Goal: Navigation & Orientation: Find specific page/section

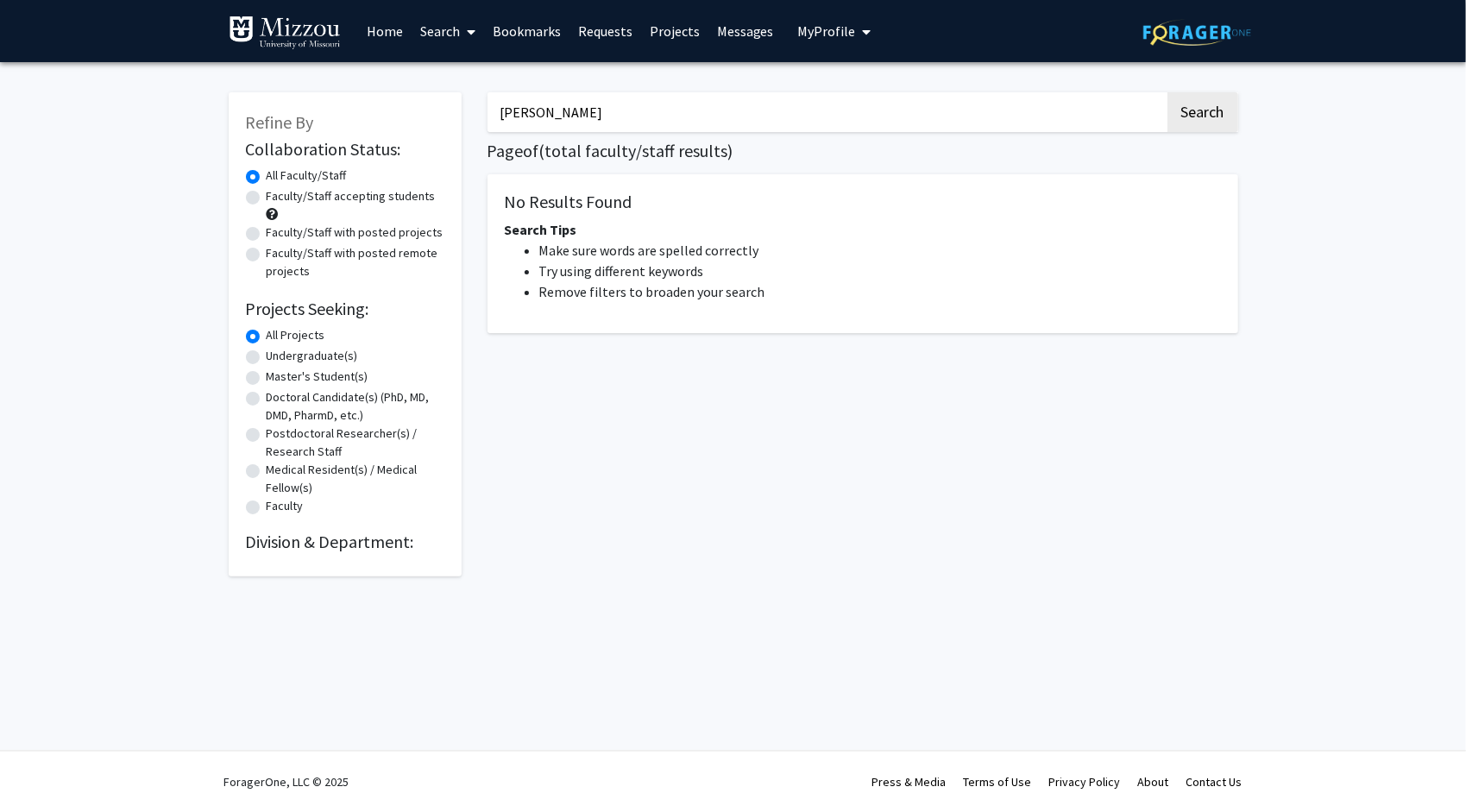
click at [539, 33] on link "Bookmarks" at bounding box center [527, 31] width 86 height 60
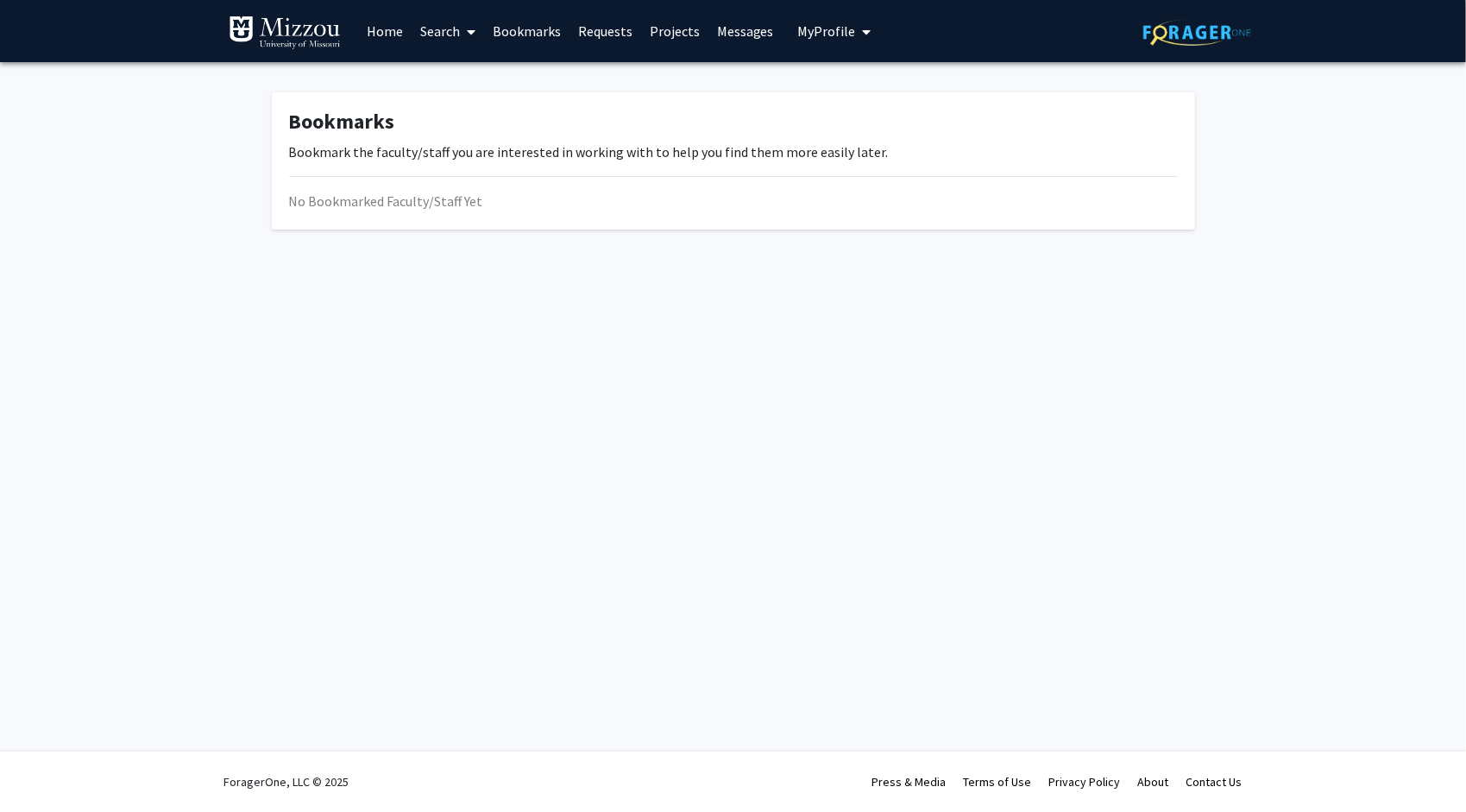
click at [825, 25] on span "My Profile" at bounding box center [827, 31] width 58 height 17
click at [887, 91] on span "View Profile" at bounding box center [905, 99] width 104 height 19
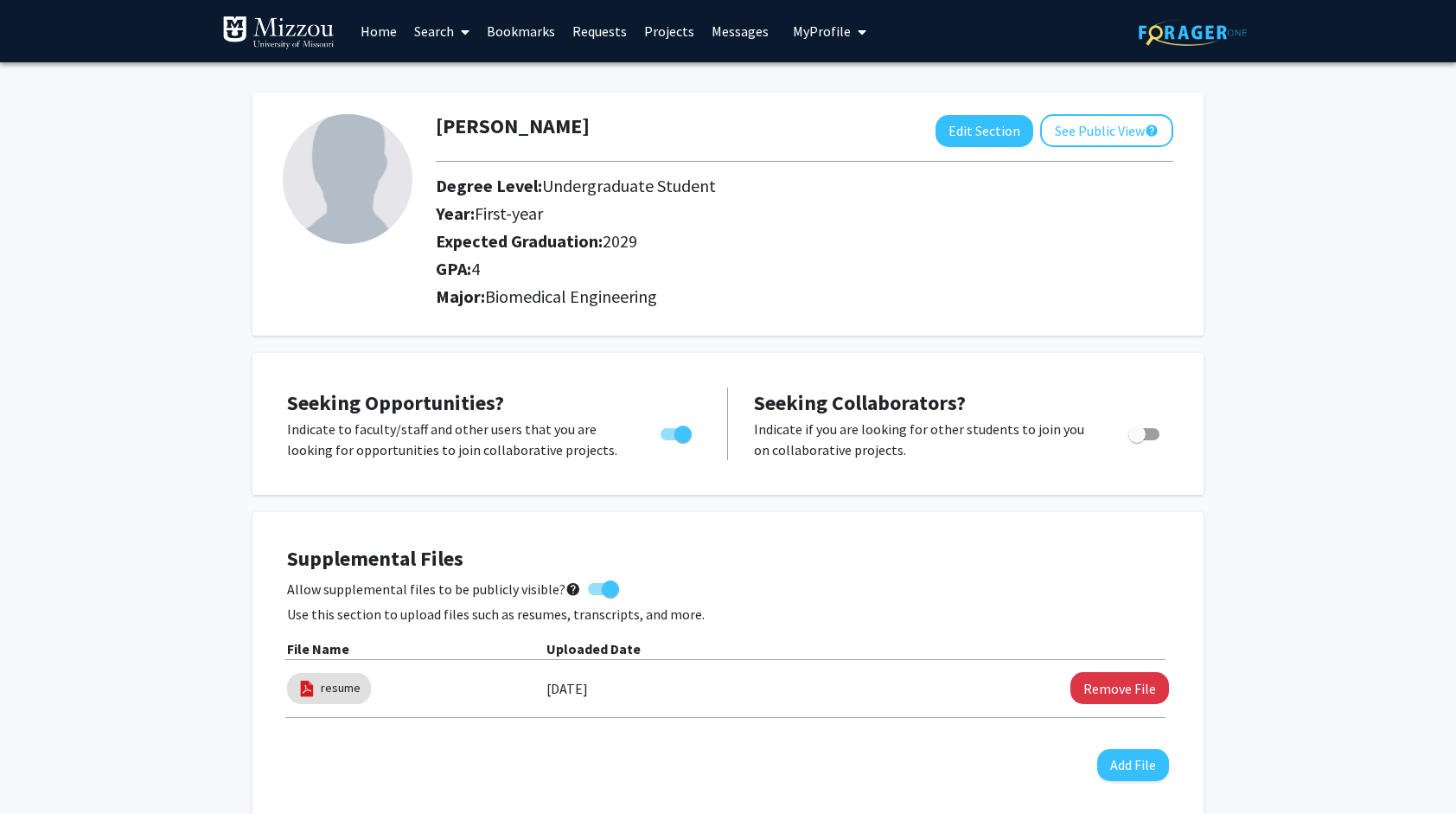
click at [733, 33] on link "Messages" at bounding box center [739, 31] width 74 height 60
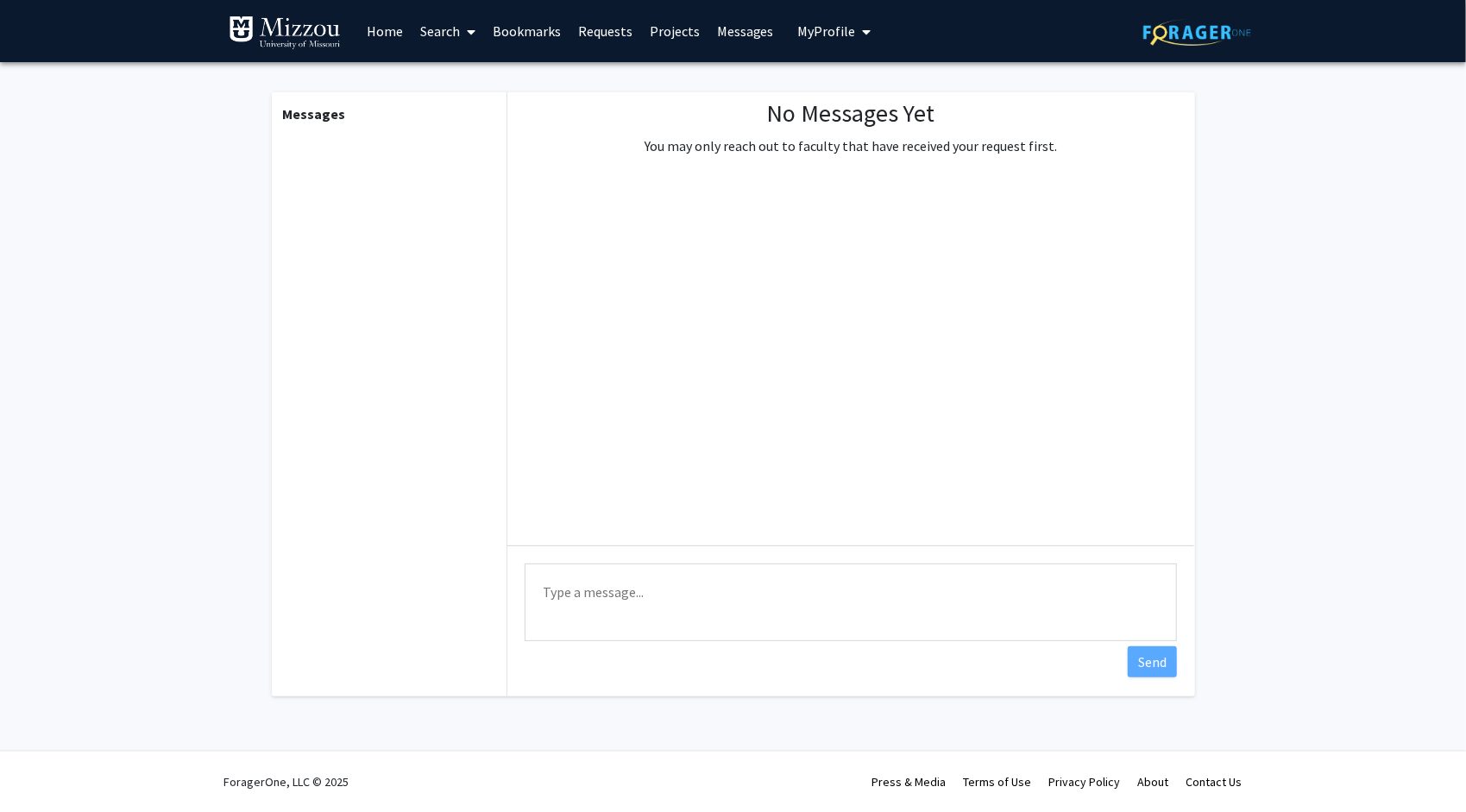
click at [676, 35] on link "Projects" at bounding box center [675, 31] width 68 height 60
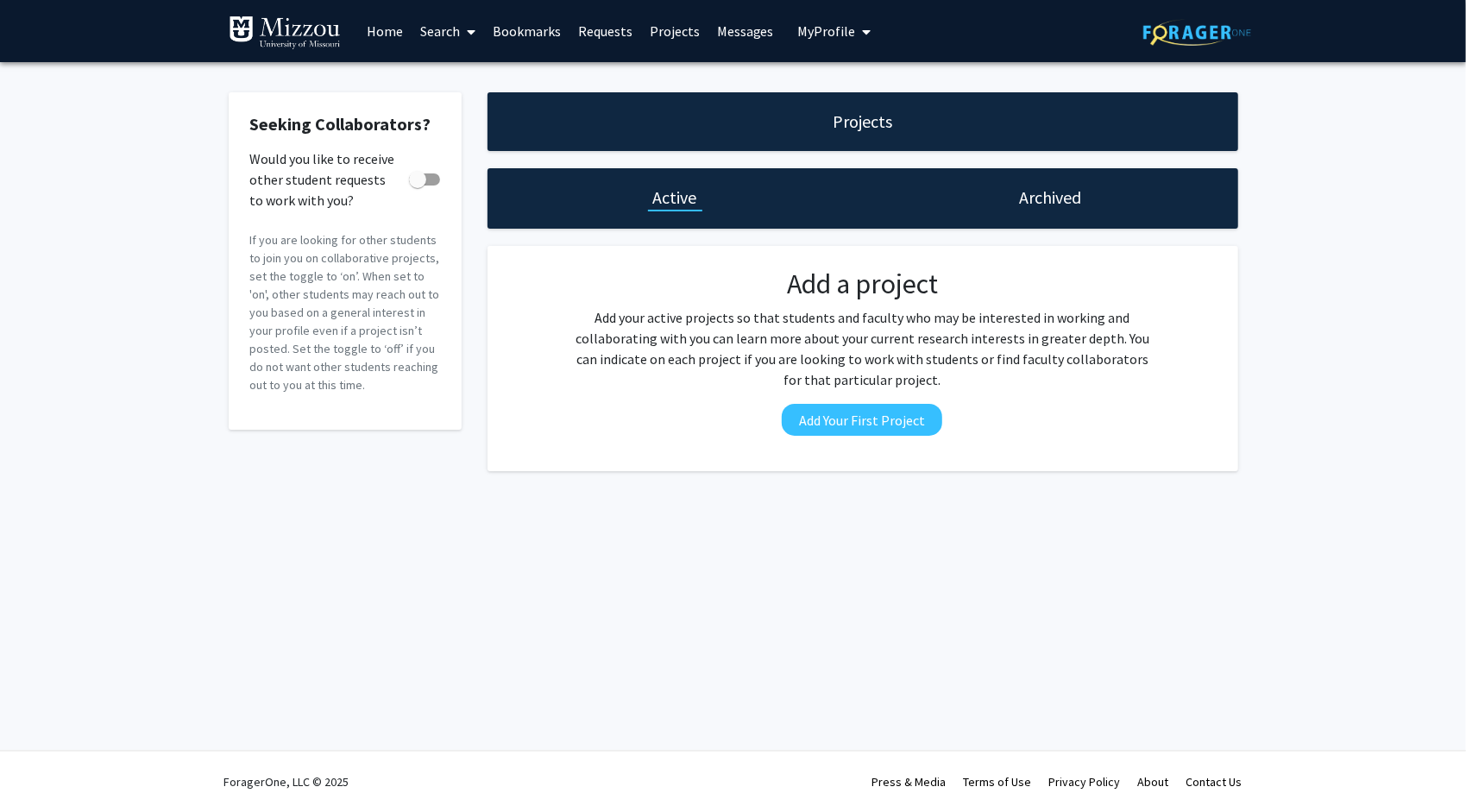
click at [602, 36] on link "Requests" at bounding box center [605, 31] width 71 height 60
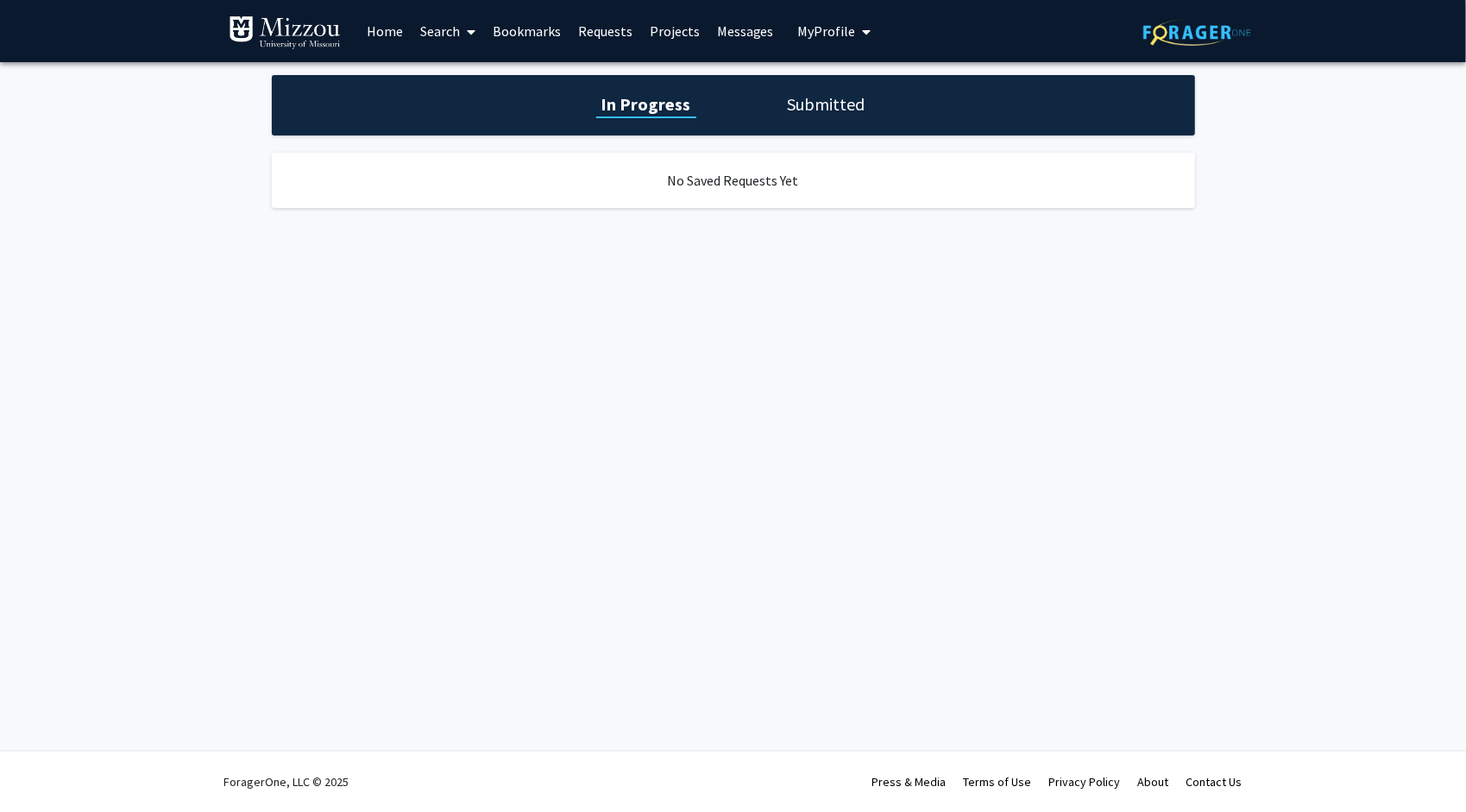
click at [520, 35] on link "Bookmarks" at bounding box center [527, 31] width 86 height 60
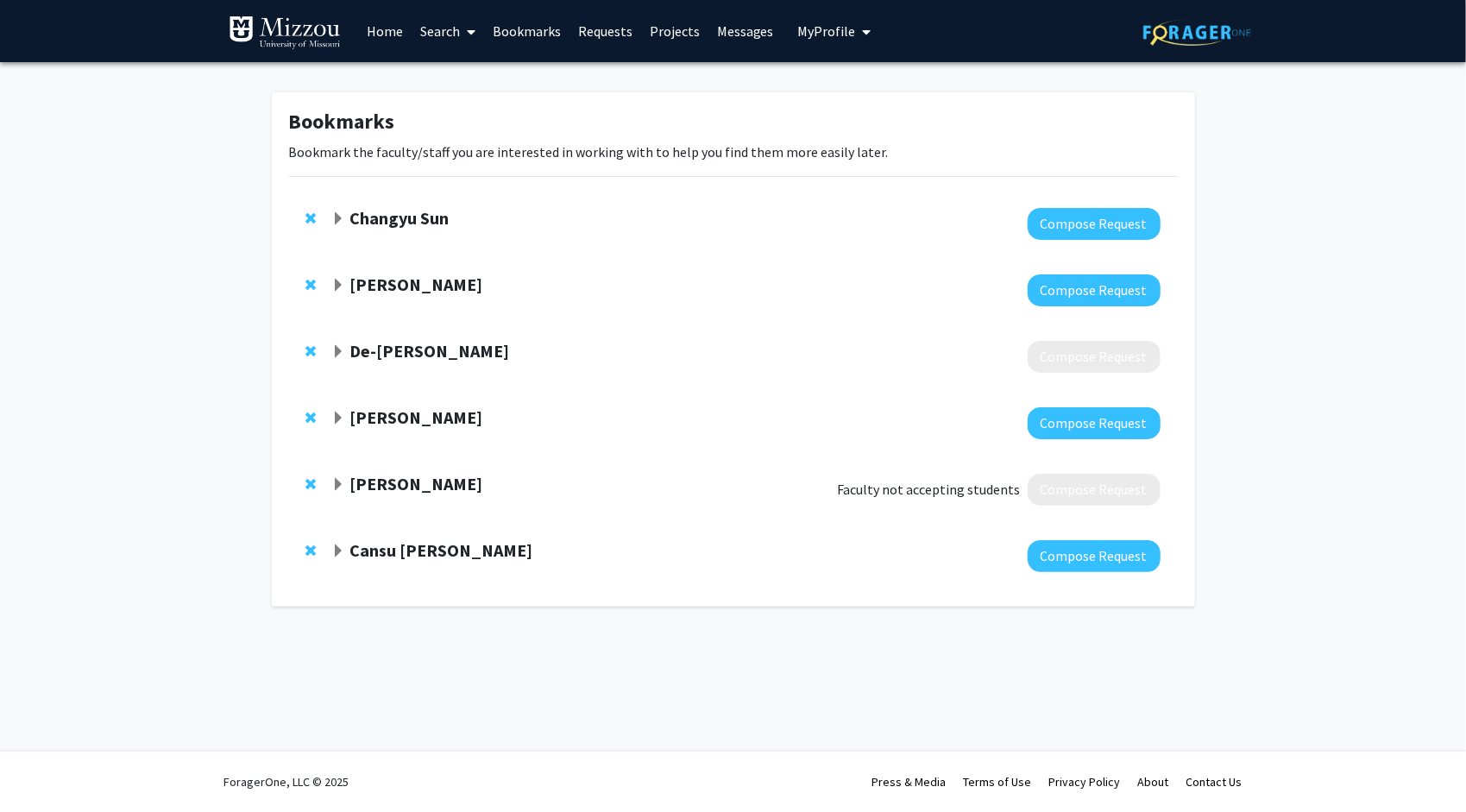
drag, startPoint x: 742, startPoint y: 421, endPoint x: 755, endPoint y: 421, distance: 13.0
click at [747, 421] on div at bounding box center [745, 423] width 828 height 32
click at [425, 425] on strong "[PERSON_NAME]" at bounding box center [416, 417] width 132 height 22
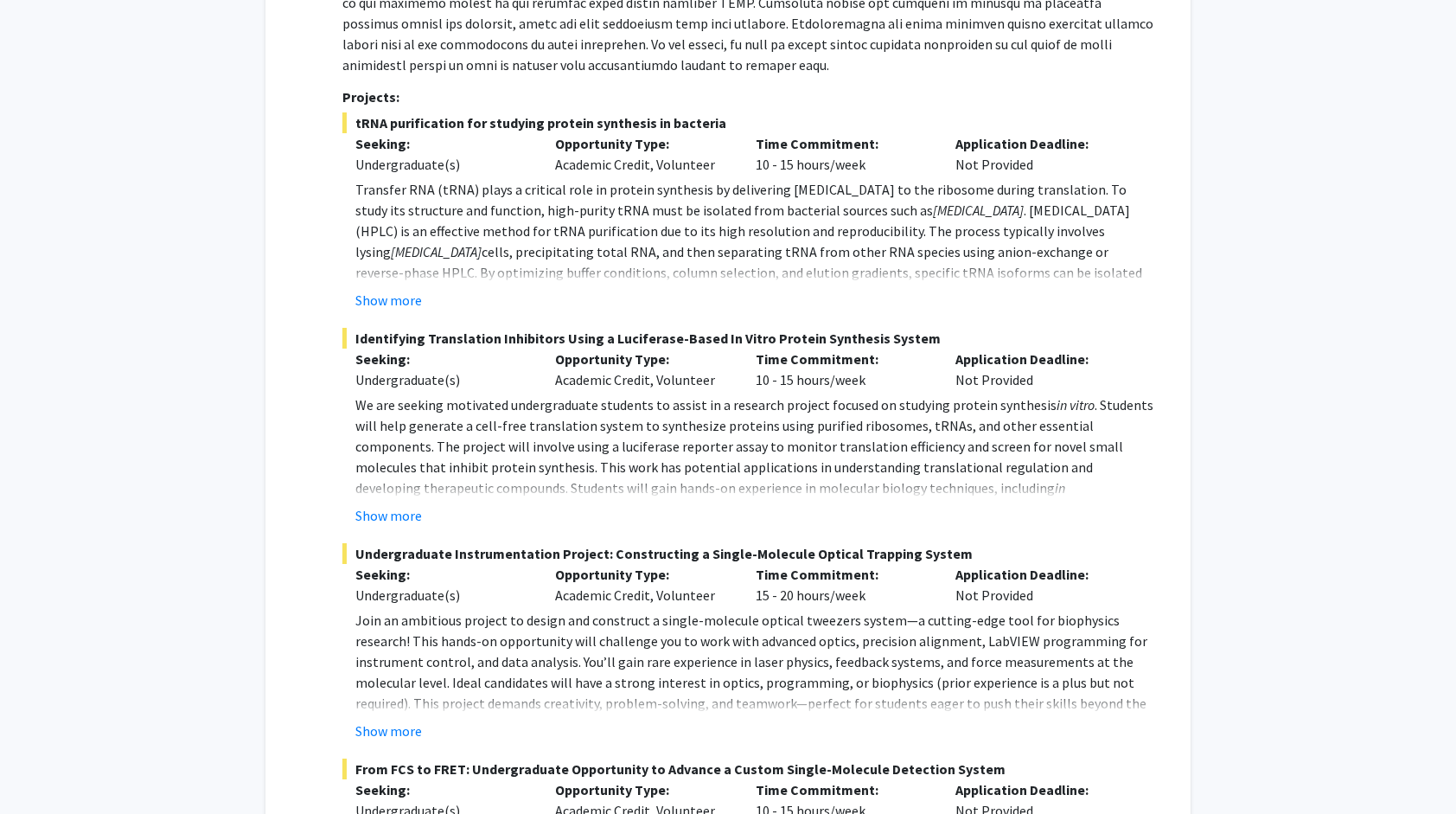
scroll to position [172, 0]
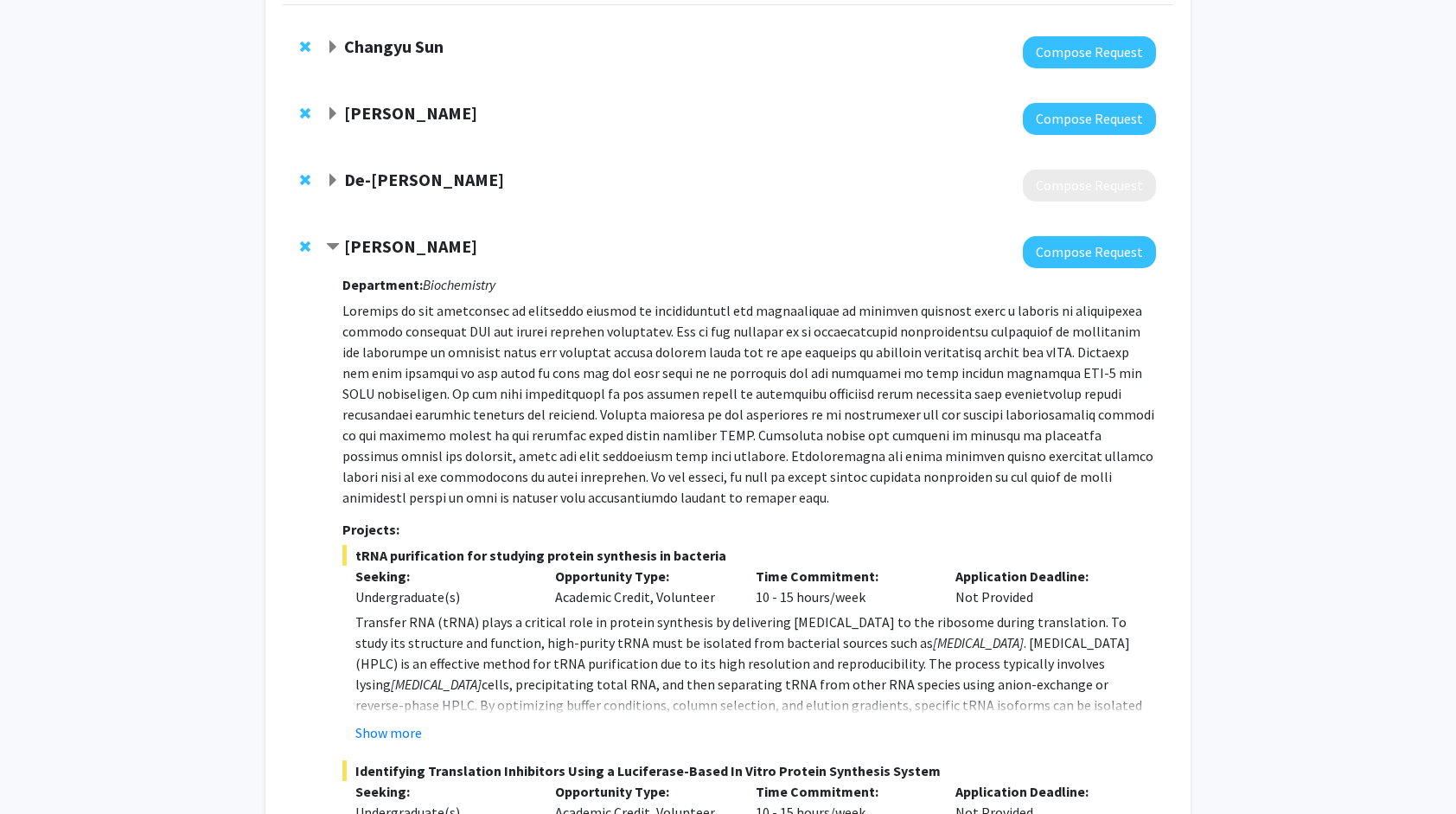
click at [381, 241] on strong "[PERSON_NAME]" at bounding box center [410, 246] width 133 height 22
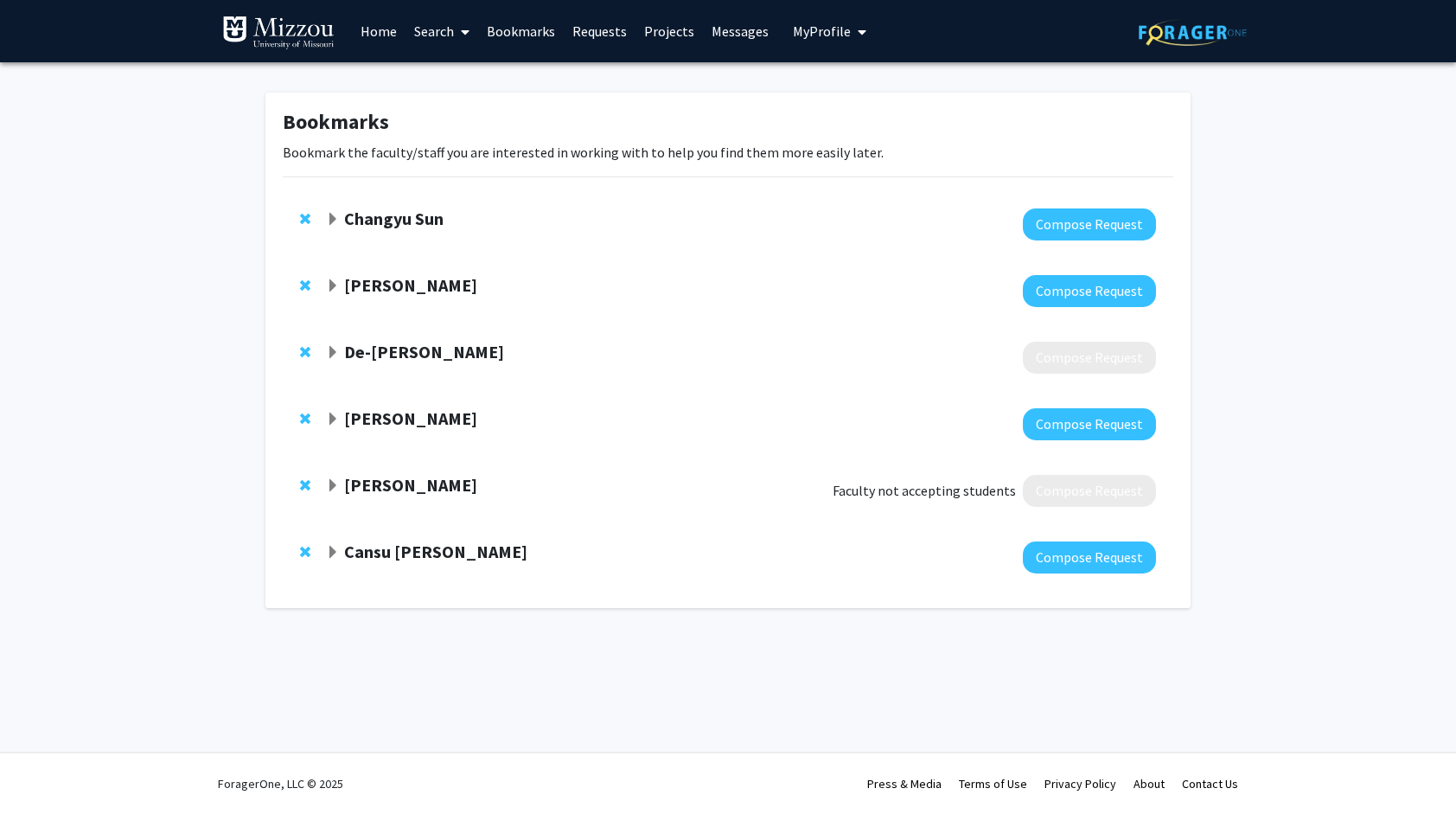
scroll to position [0, 0]
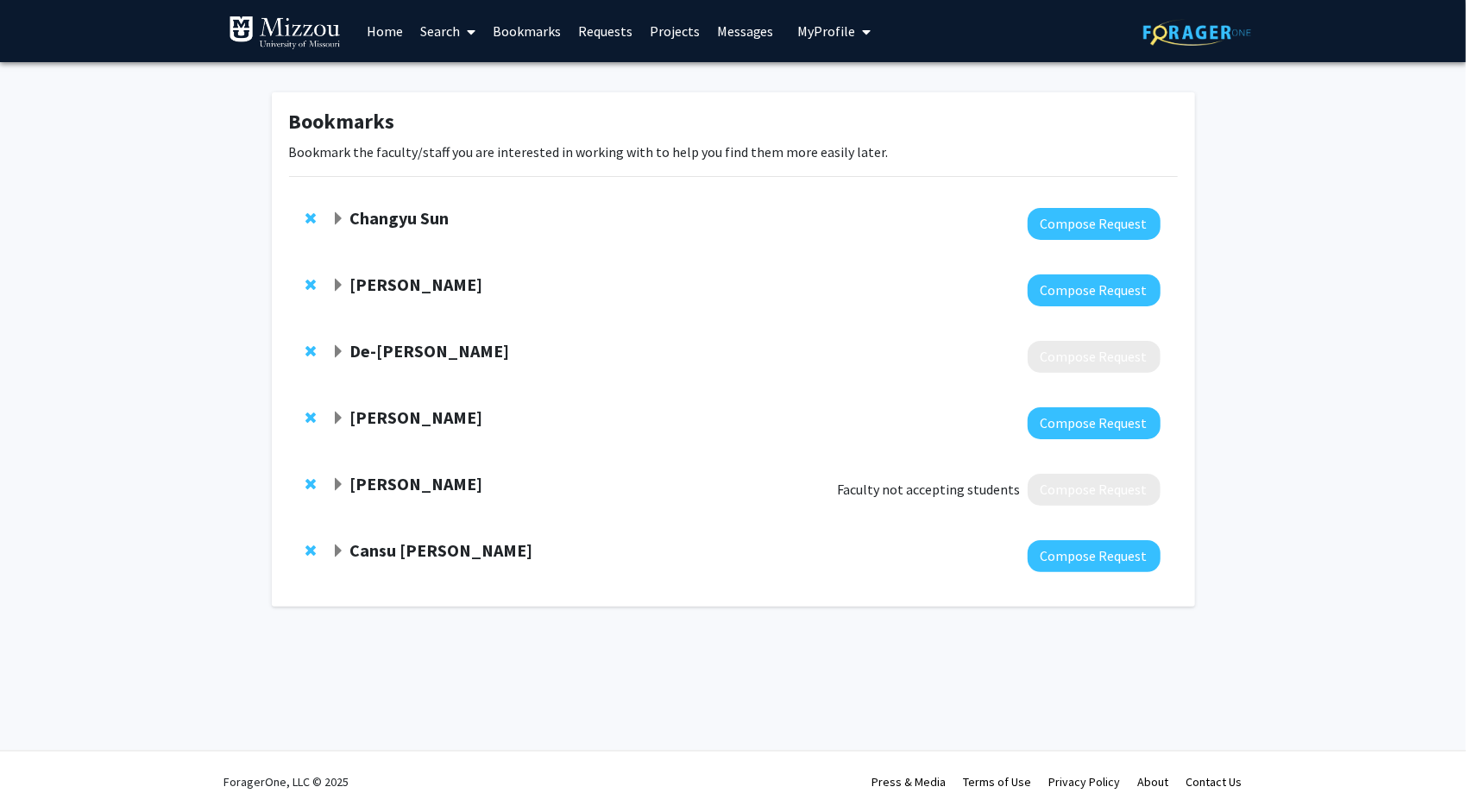
click at [412, 428] on div "[PERSON_NAME]" at bounding box center [518, 418] width 373 height 22
click at [416, 413] on strong "[PERSON_NAME]" at bounding box center [416, 417] width 132 height 22
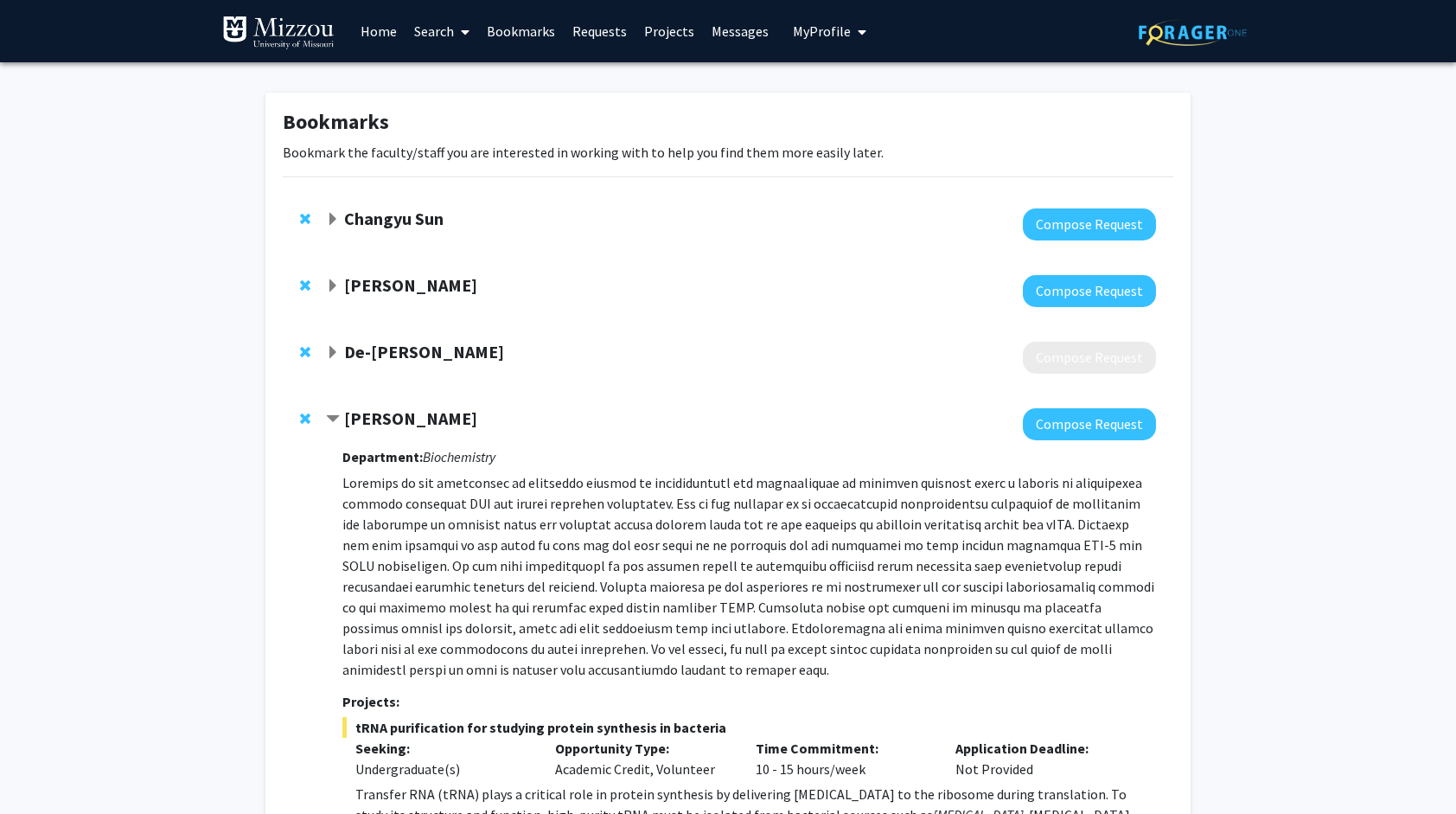
click at [412, 416] on strong "[PERSON_NAME]" at bounding box center [410, 418] width 133 height 22
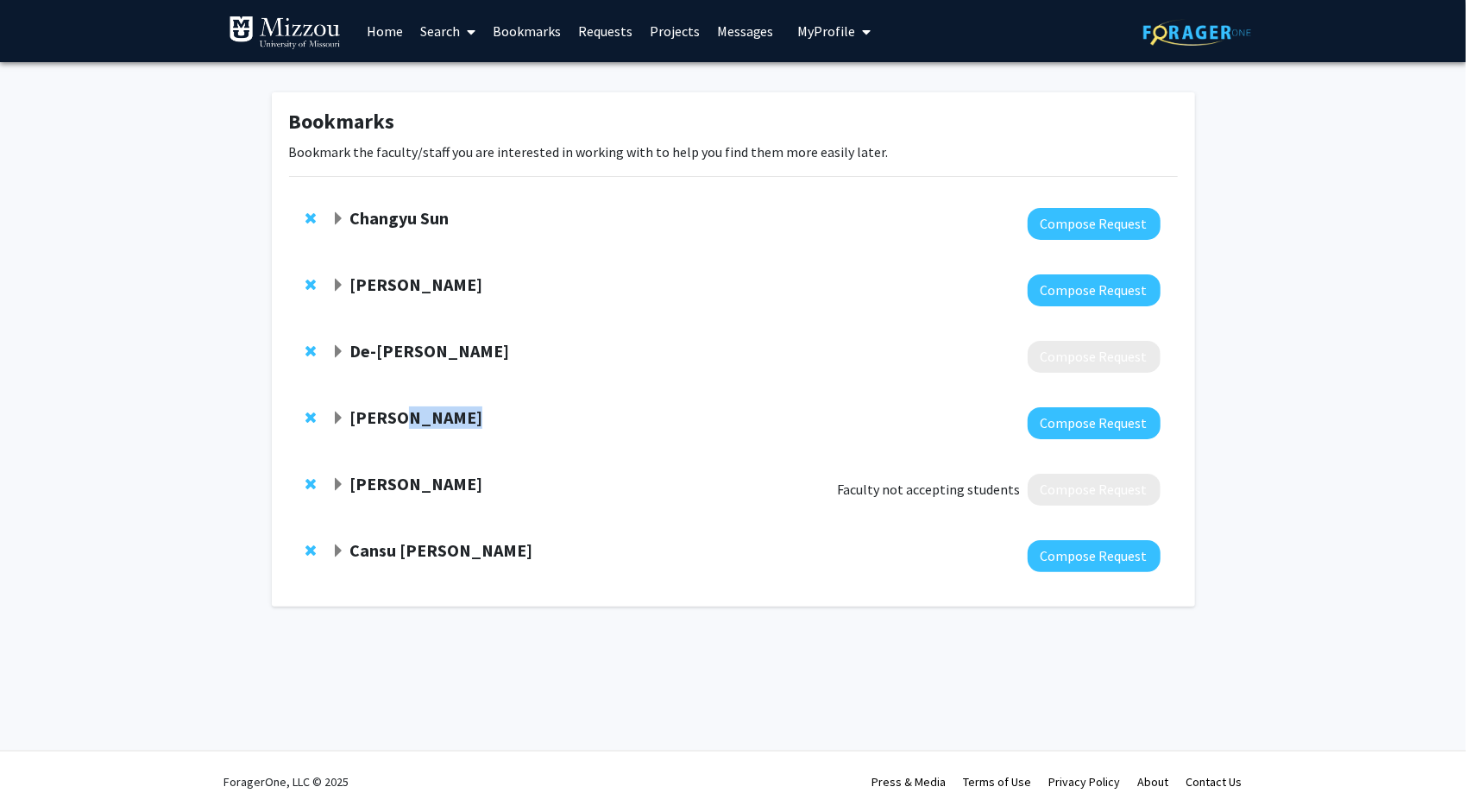
click at [407, 420] on strong "[PERSON_NAME]" at bounding box center [416, 417] width 132 height 22
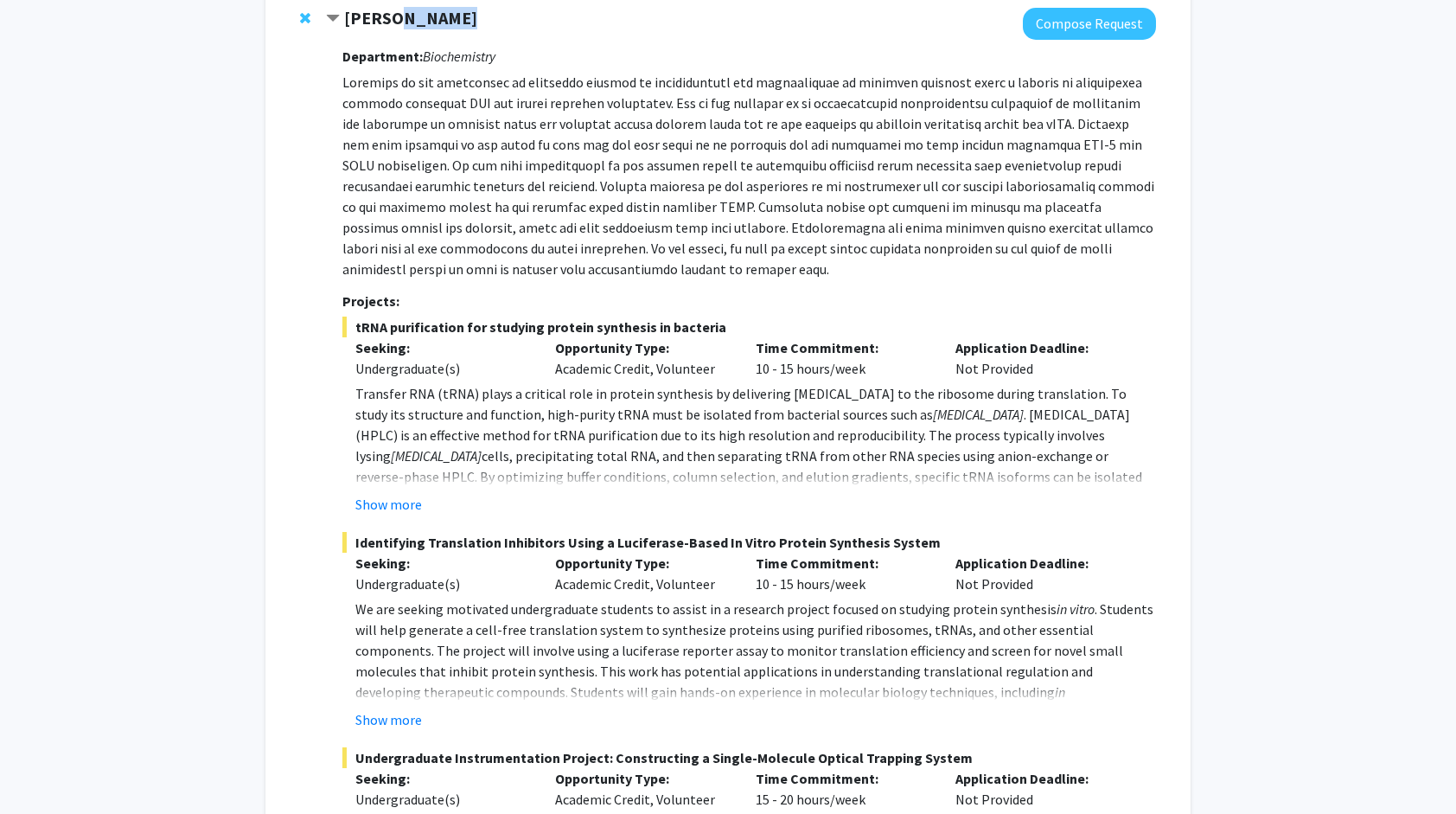
scroll to position [519, 0]
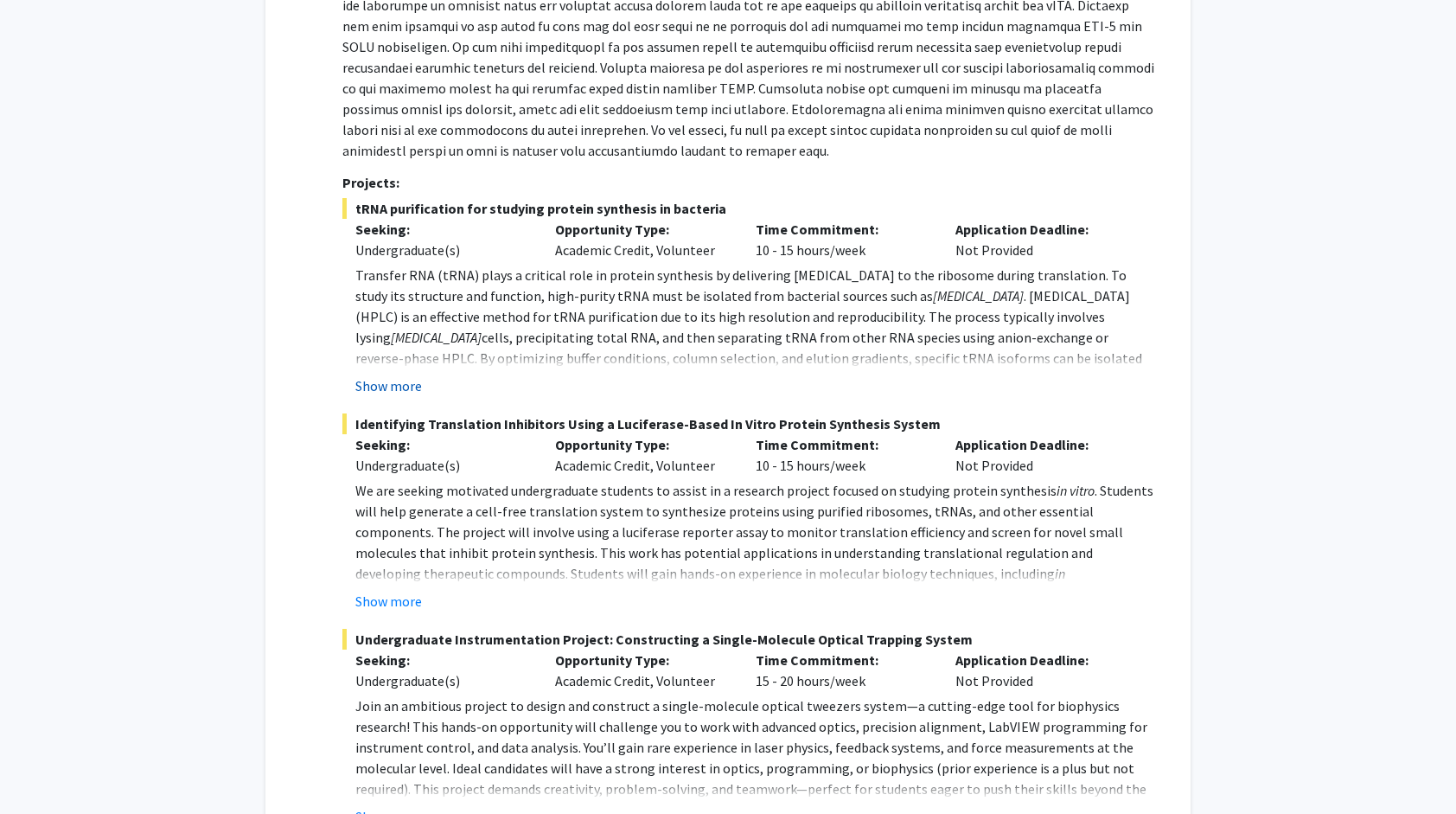
click at [397, 382] on button "Show more" at bounding box center [388, 385] width 67 height 21
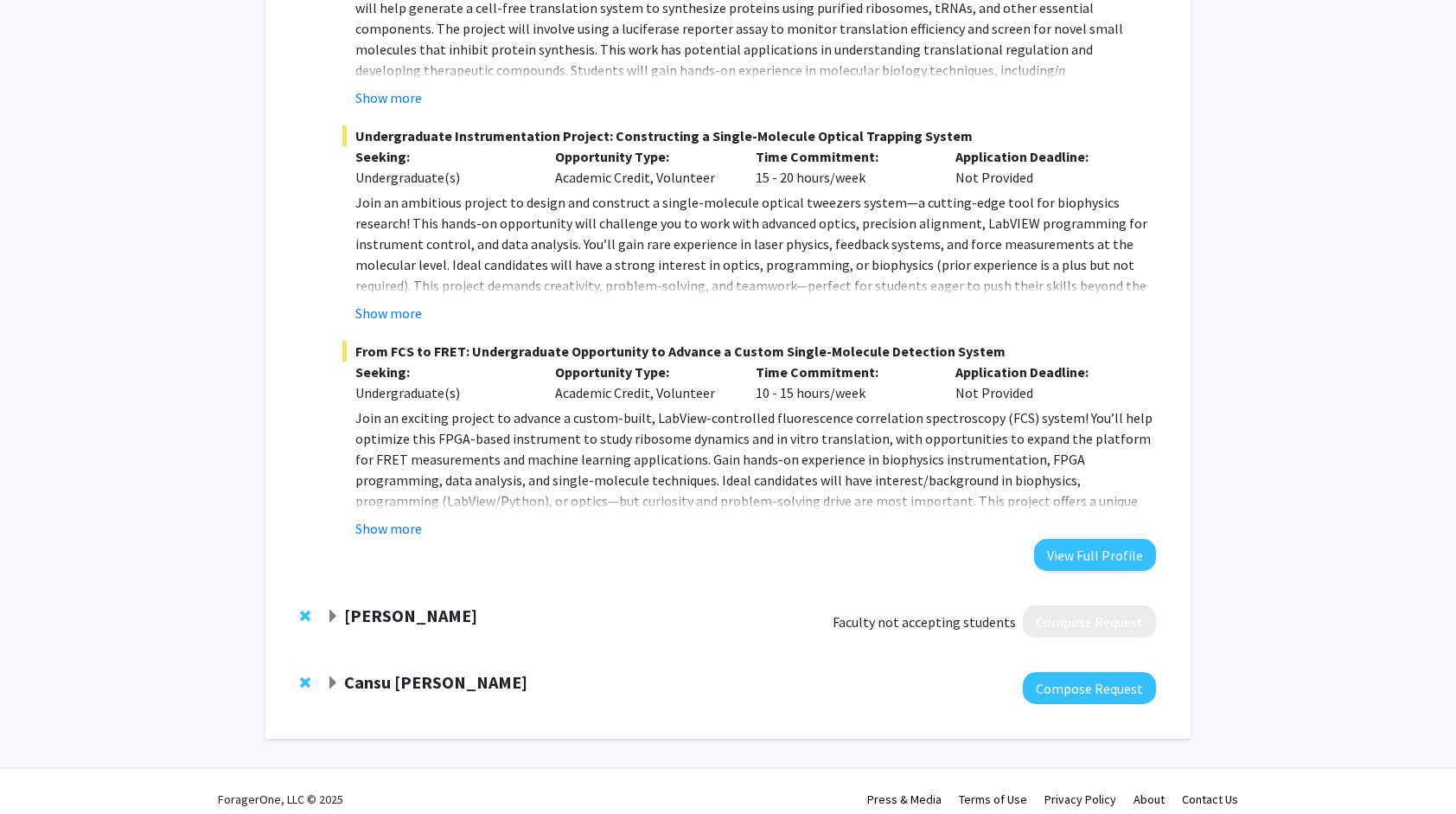
scroll to position [1079, 0]
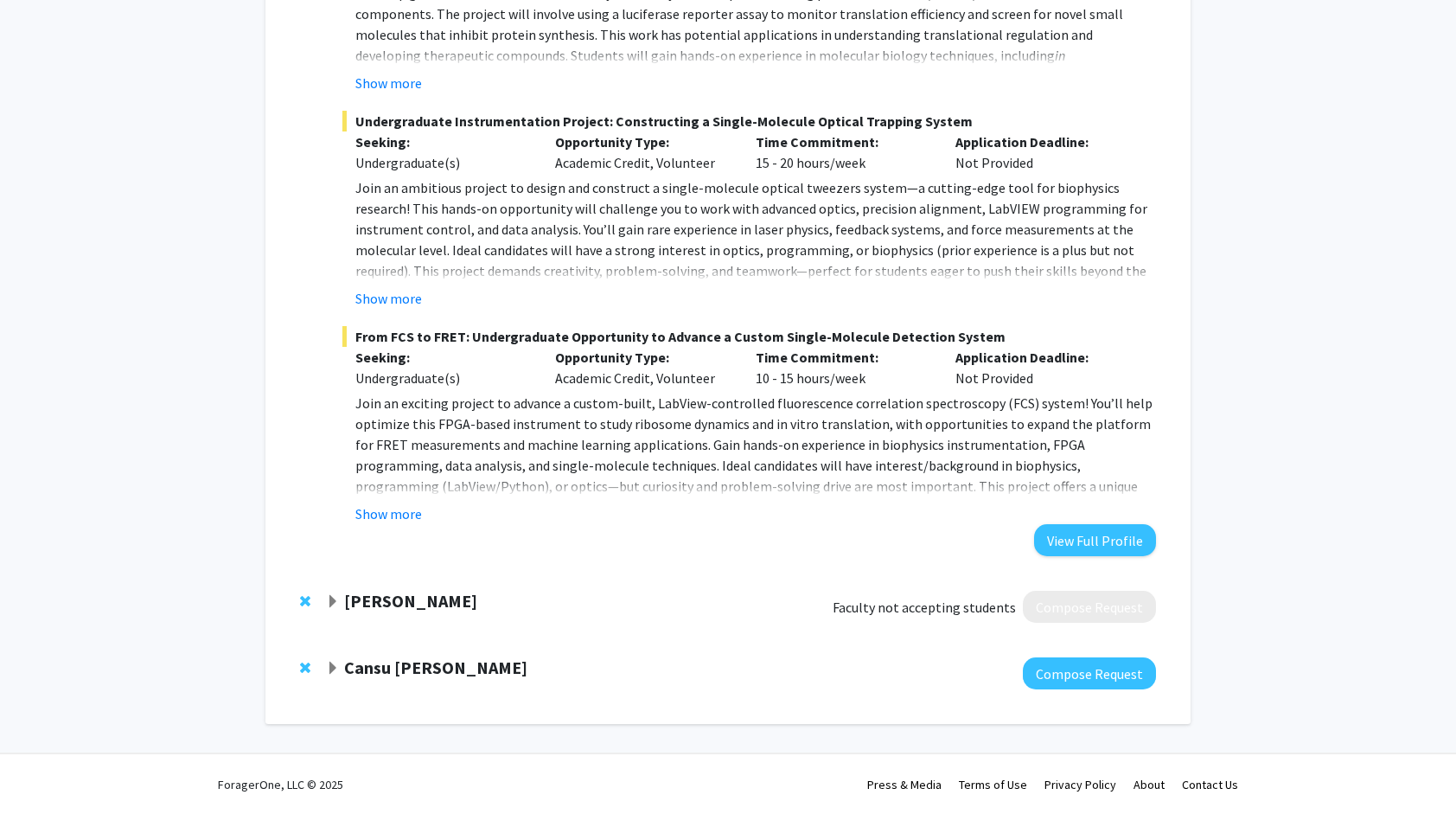
click at [379, 666] on strong "Cansu [PERSON_NAME]" at bounding box center [436, 667] width 183 height 22
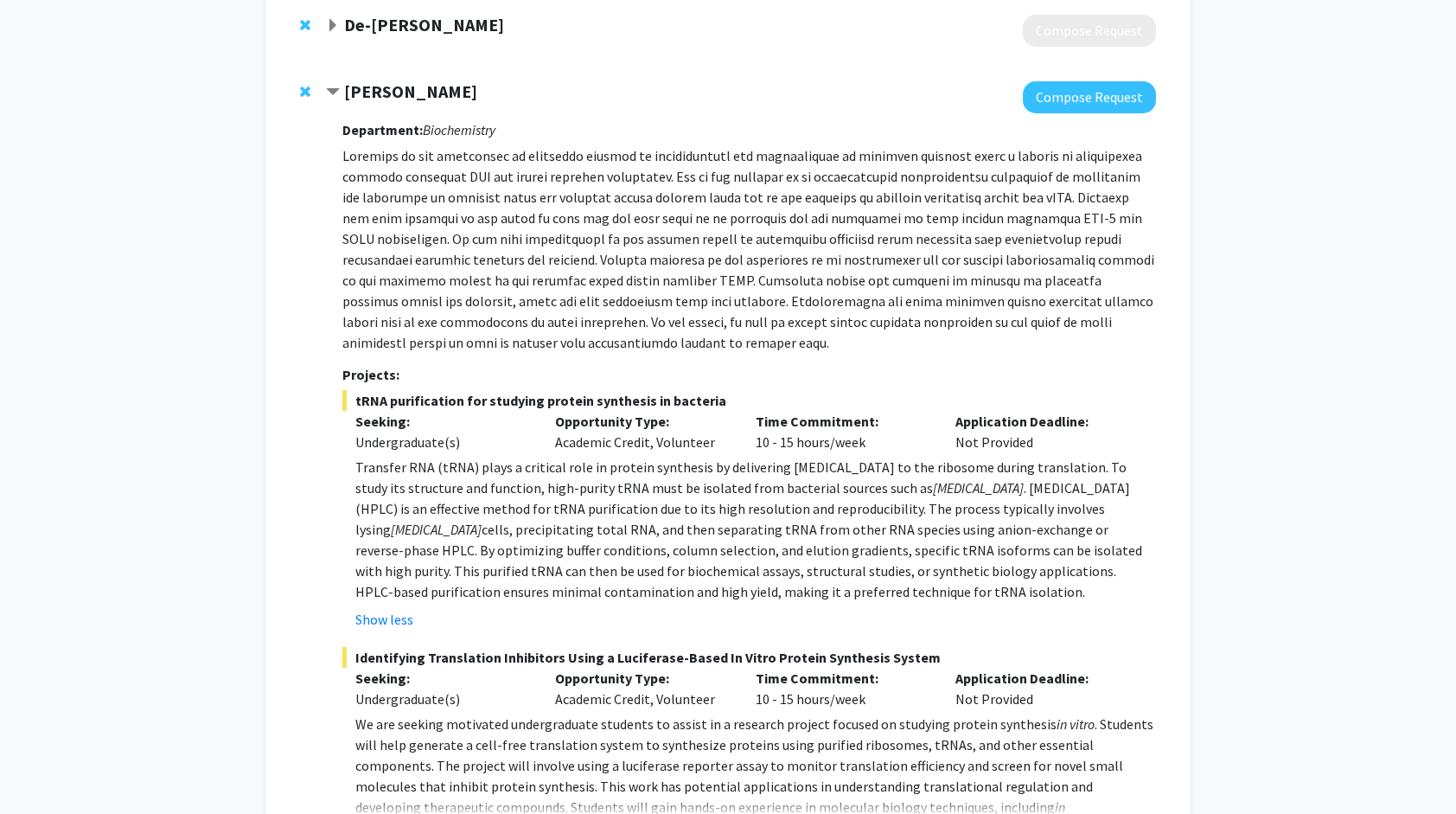
scroll to position [148, 0]
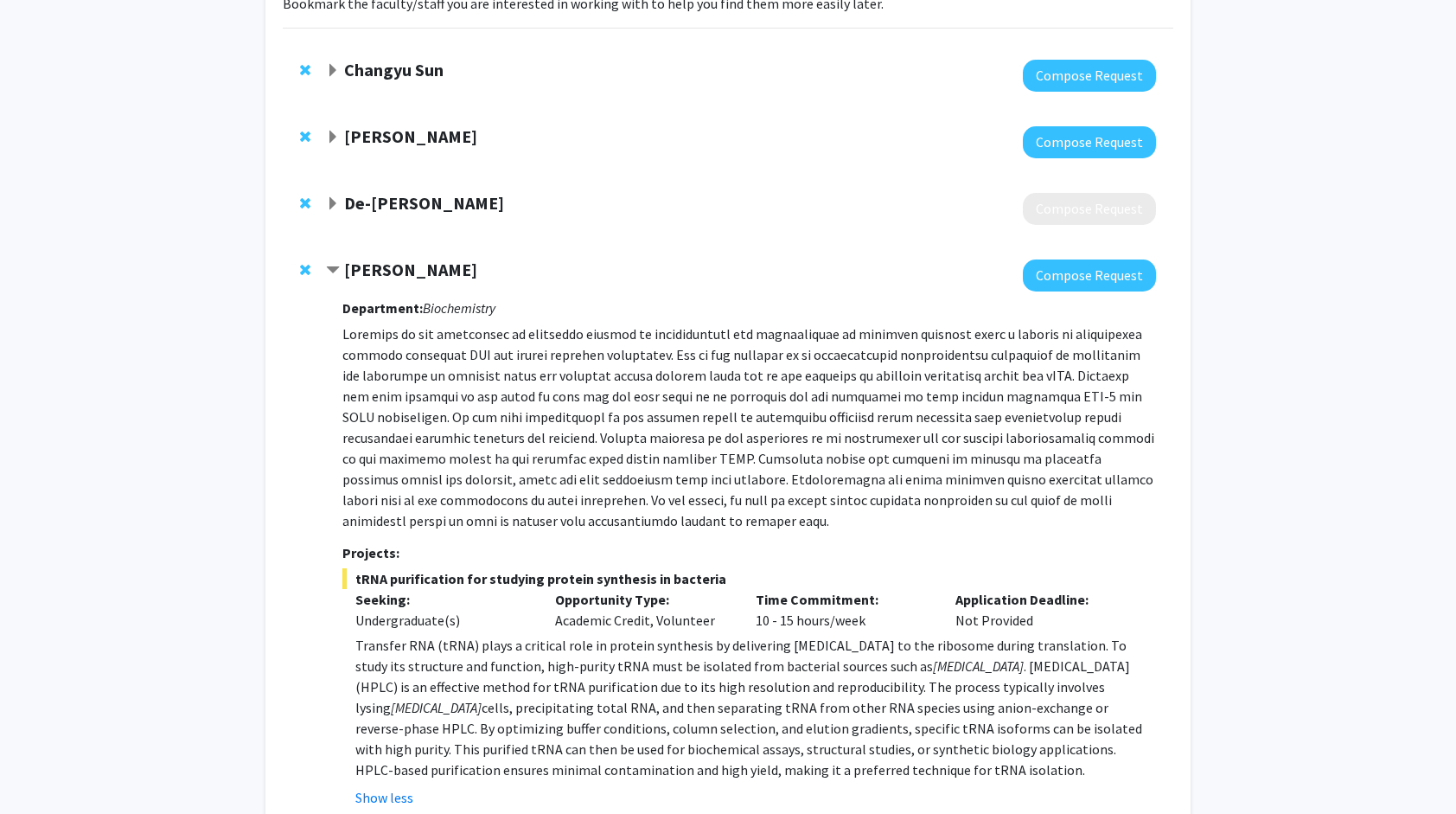
click at [422, 136] on strong "[PERSON_NAME]" at bounding box center [410, 136] width 133 height 22
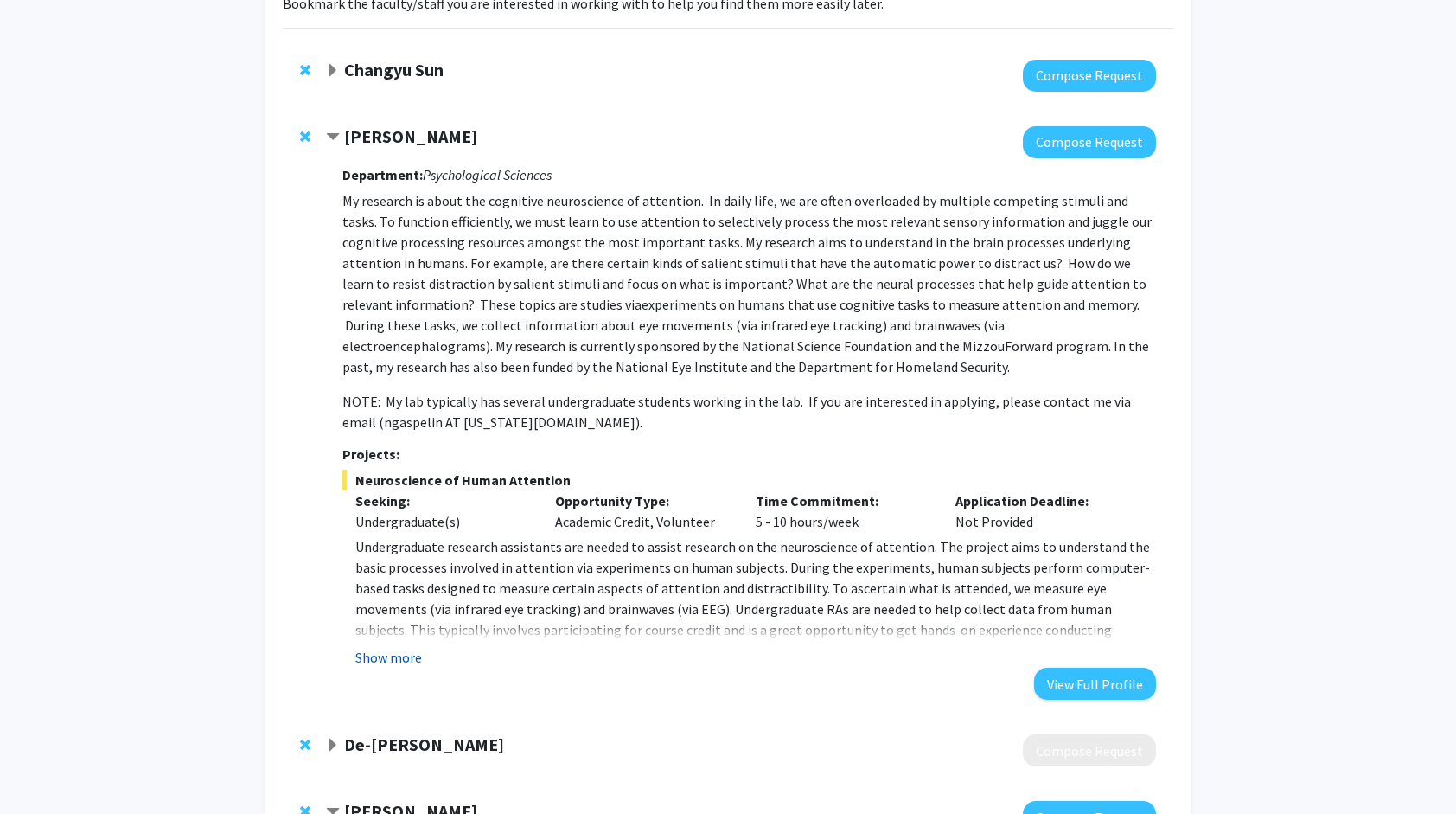
click at [384, 647] on button "Show more" at bounding box center [388, 657] width 67 height 21
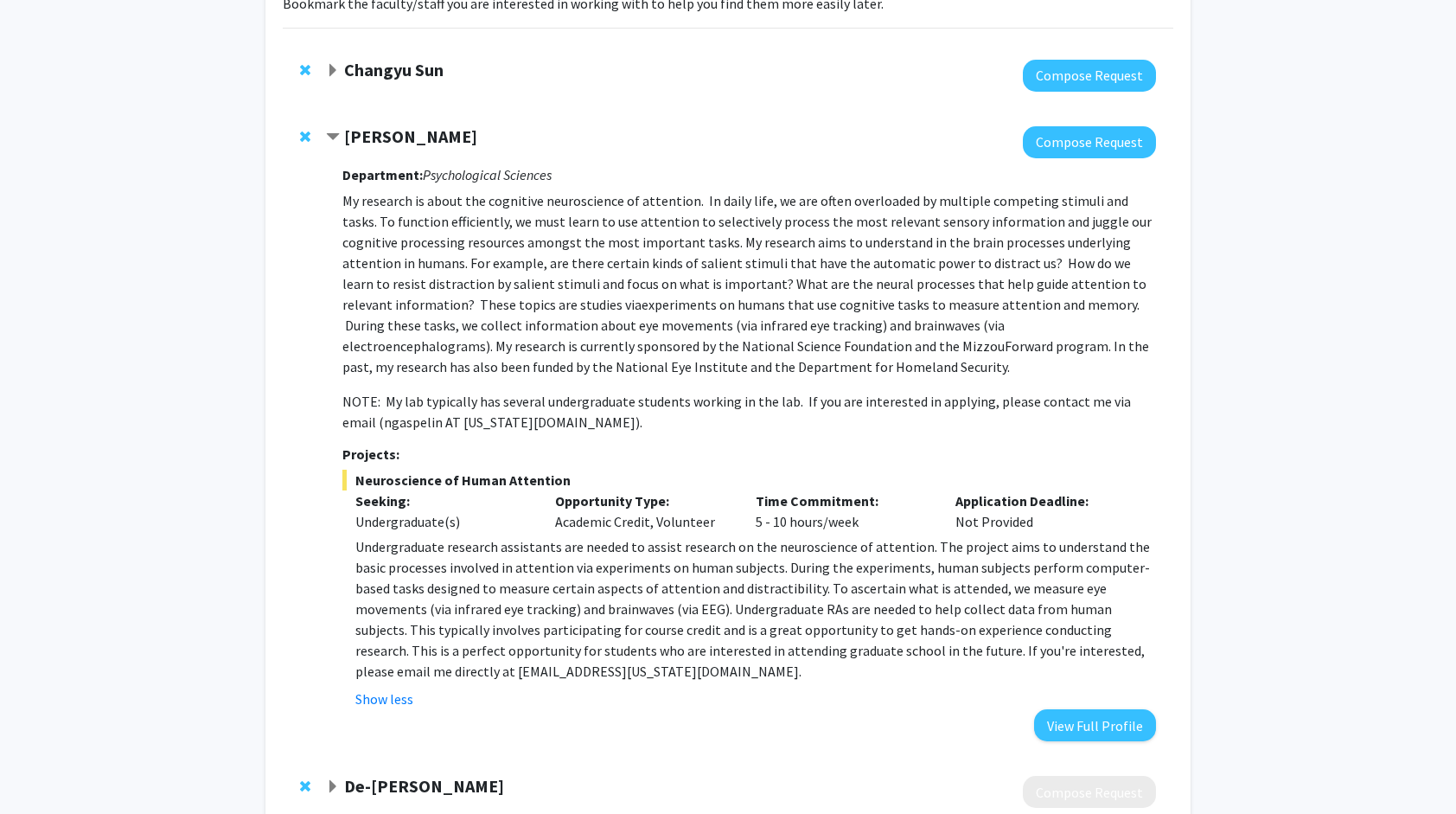
click at [412, 70] on strong "Changyu Sun" at bounding box center [394, 70] width 100 height 22
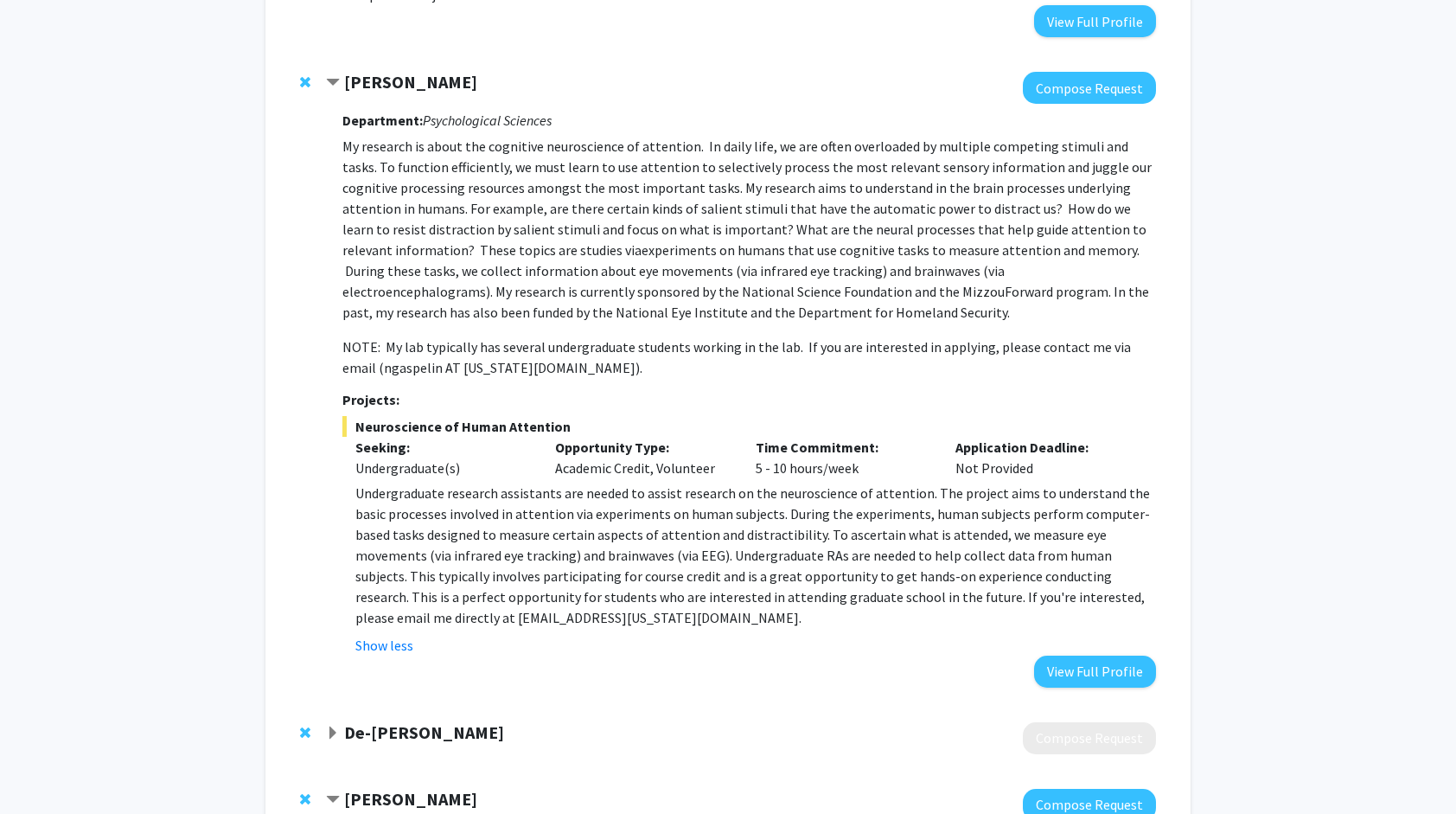
scroll to position [321, 0]
